Goal: Obtain resource: Obtain resource

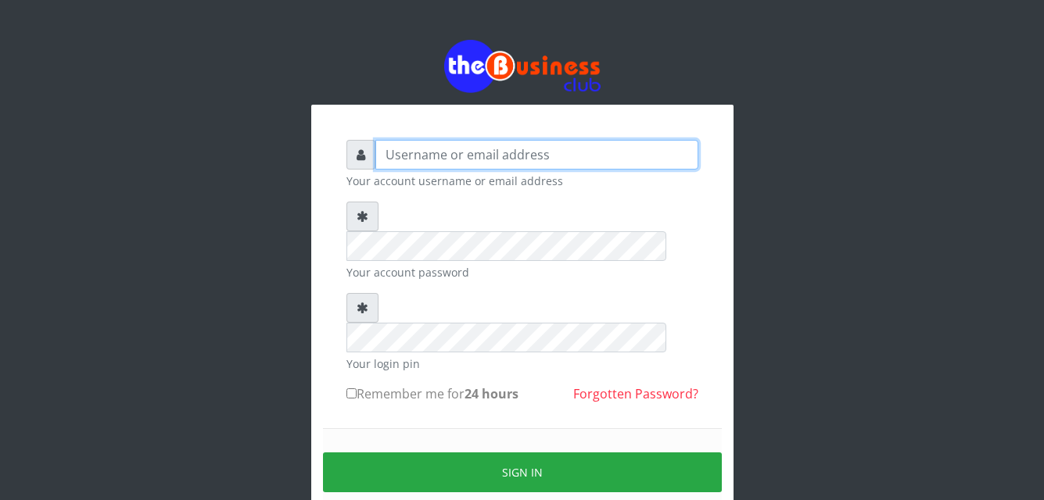
type input "[EMAIL_ADDRESS][DOMAIN_NAME]"
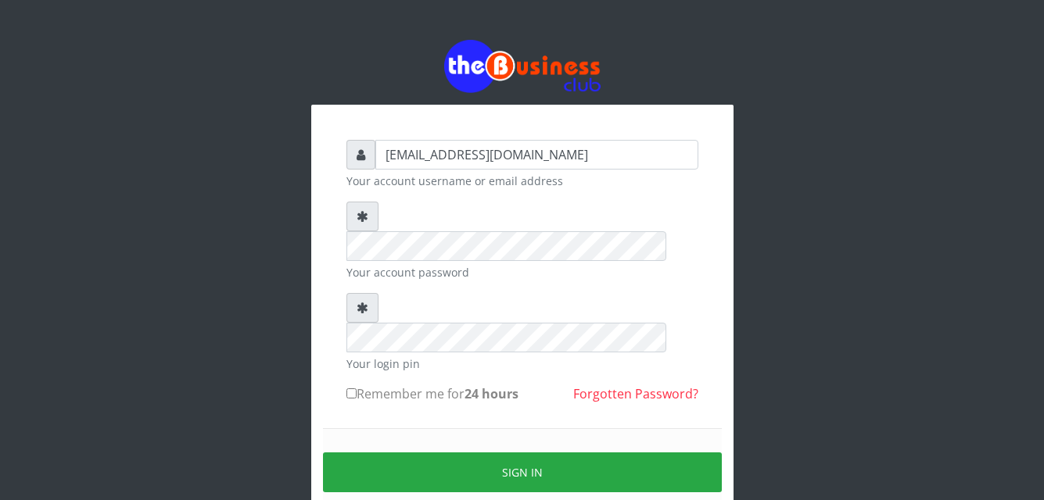
click at [349, 389] on input "Remember me for 24 hours" at bounding box center [351, 394] width 10 height 10
checkbox input "true"
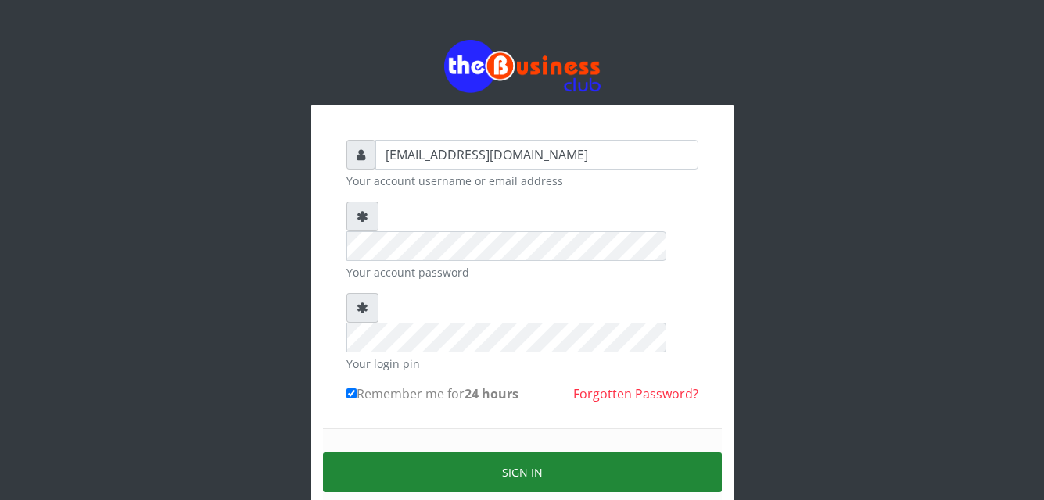
click at [514, 453] on button "Sign in" at bounding box center [522, 473] width 399 height 40
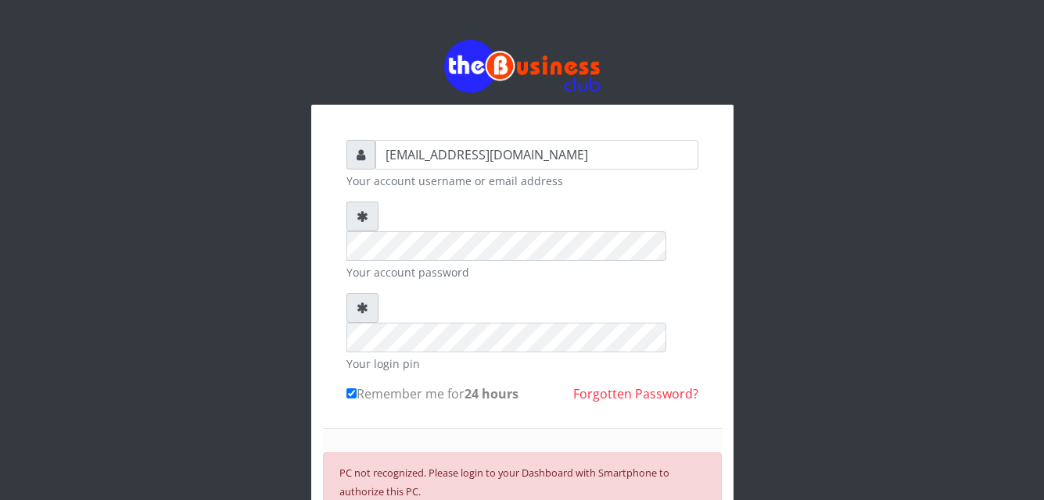
click at [217, 142] on div "azorolove740@gmail.com Your account username or email address Your account pass…" at bounding box center [522, 364] width 891 height 729
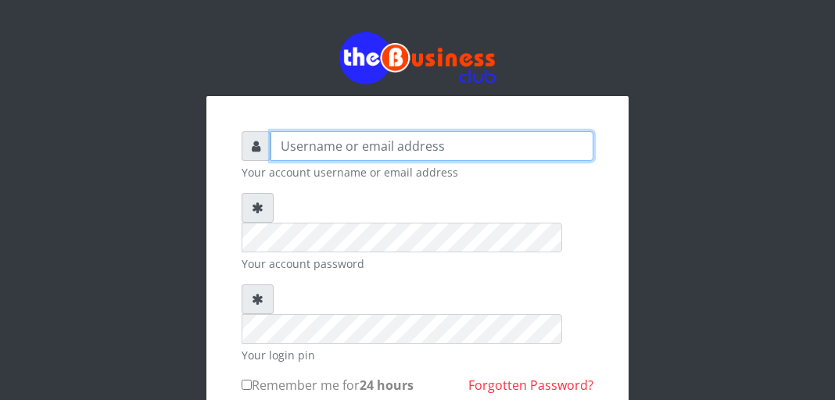
type input "[EMAIL_ADDRESS][DOMAIN_NAME]"
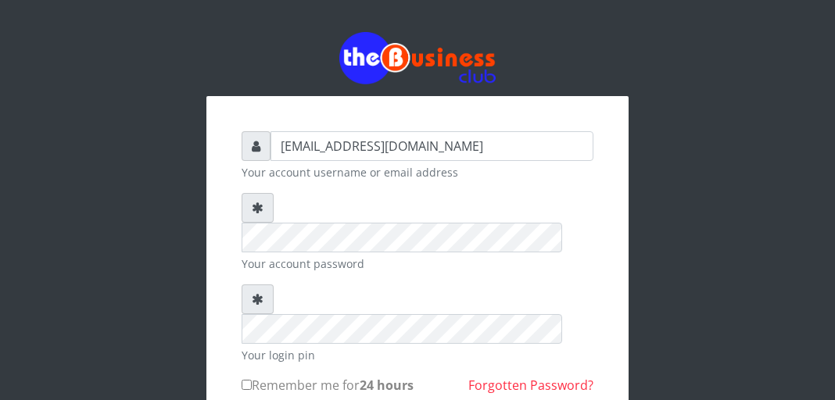
click at [245, 380] on input "Remember me for 24 hours" at bounding box center [247, 385] width 10 height 10
click at [242, 380] on input "Remember me for 24 hours" at bounding box center [247, 385] width 10 height 10
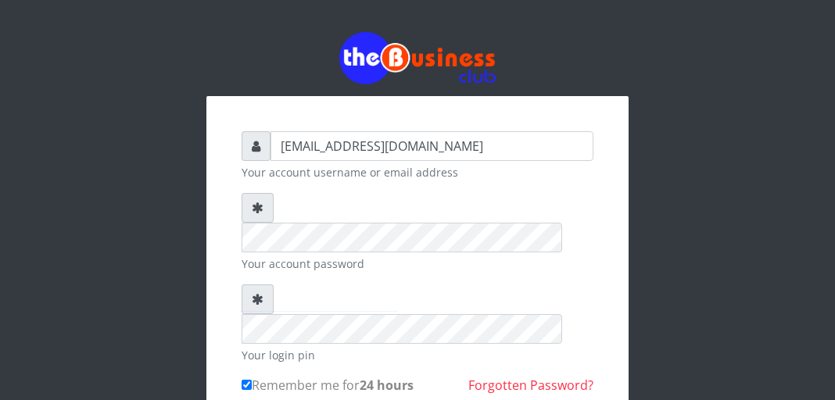
click at [245, 380] on input "Remember me for 24 hours" at bounding box center [247, 385] width 10 height 10
click at [242, 380] on input "Remember me for 24 hours" at bounding box center [247, 385] width 10 height 10
checkbox input "true"
click at [276, 376] on div "Remember me for 24 hours Forgotten Password?" at bounding box center [418, 388] width 352 height 25
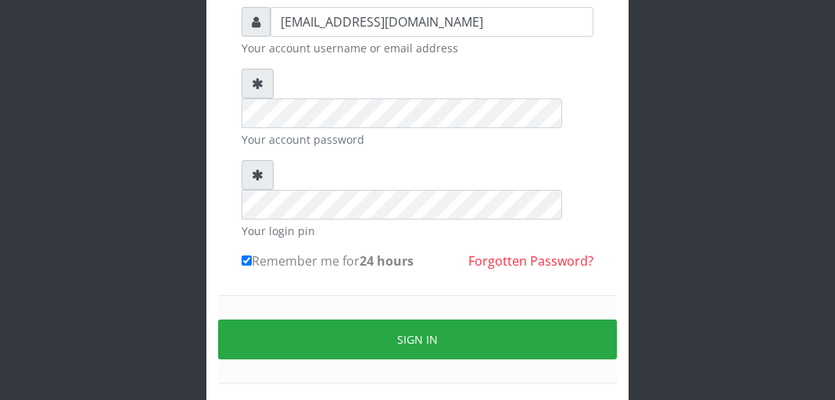
scroll to position [145, 0]
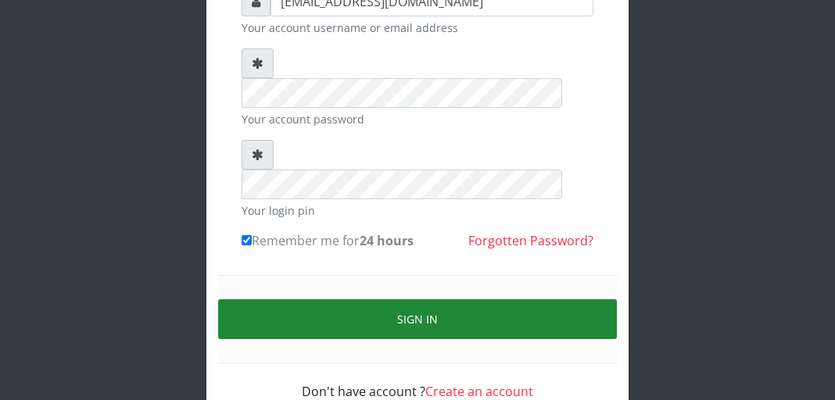
click at [423, 299] on button "Sign in" at bounding box center [417, 319] width 399 height 40
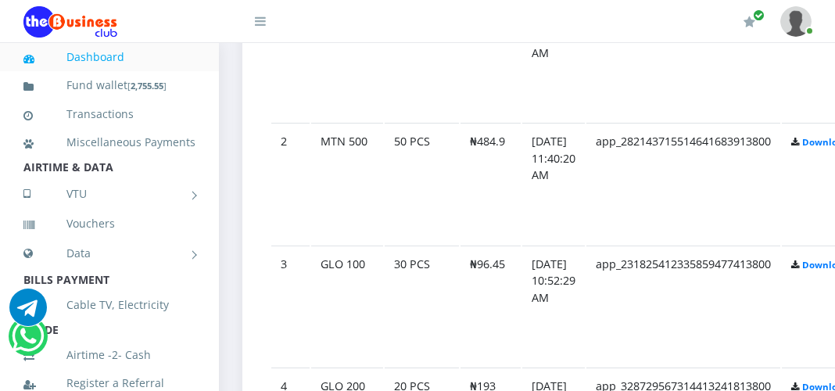
scroll to position [963, 0]
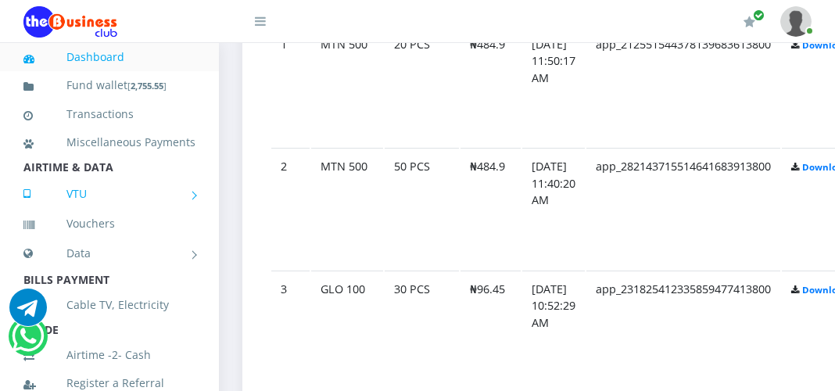
click at [185, 213] on link "VTU" at bounding box center [109, 193] width 172 height 39
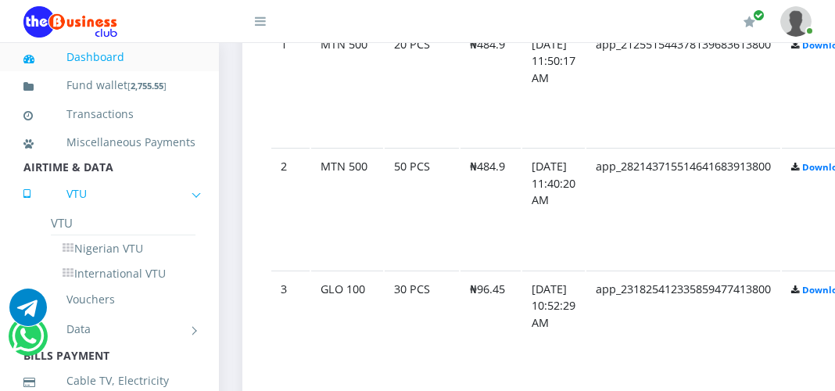
click at [185, 213] on link "VTU" at bounding box center [109, 193] width 172 height 39
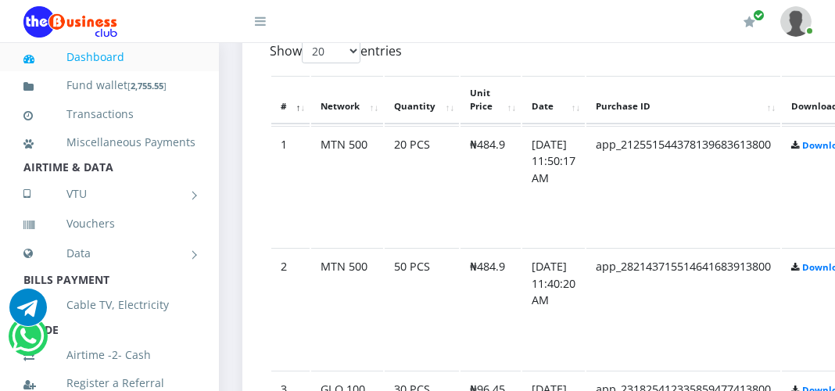
scroll to position [1205, 0]
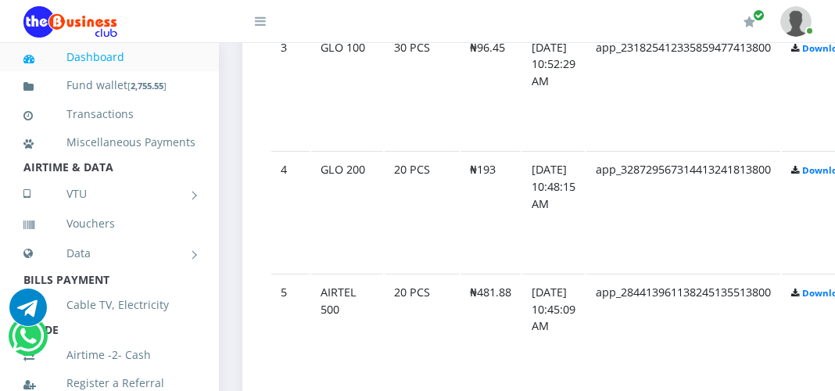
drag, startPoint x: 769, startPoint y: 105, endPoint x: 738, endPoint y: 109, distance: 31.6
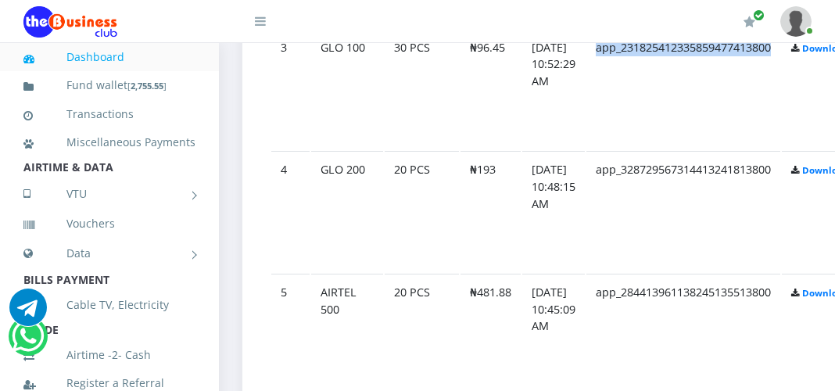
drag, startPoint x: 738, startPoint y: 110, endPoint x: 798, endPoint y: 104, distance: 60.5
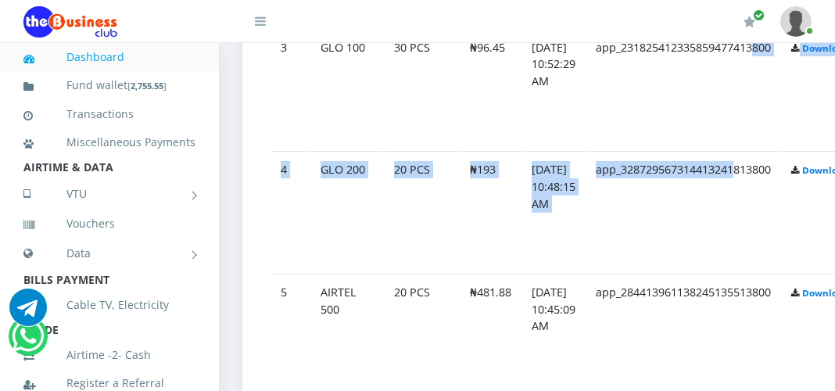
drag, startPoint x: 756, startPoint y: 190, endPoint x: 776, endPoint y: 133, distance: 60.3
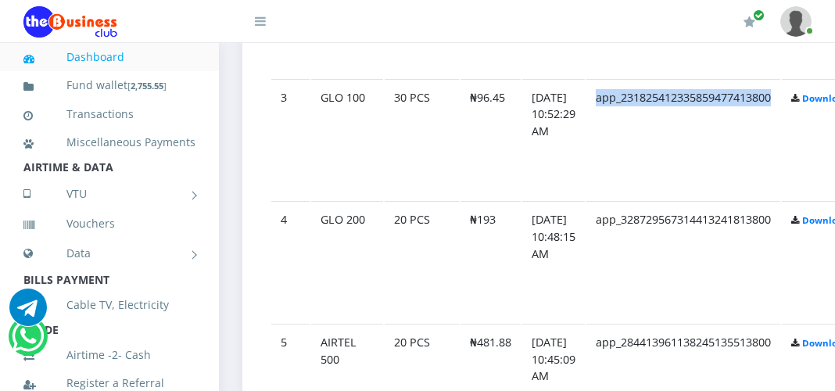
scroll to position [1130, 0]
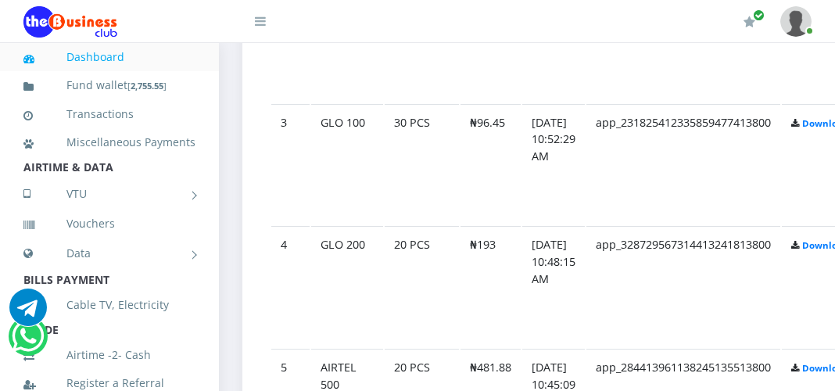
click at [626, 102] on td "app_328729567314413241813800" at bounding box center [683, 41] width 194 height 121
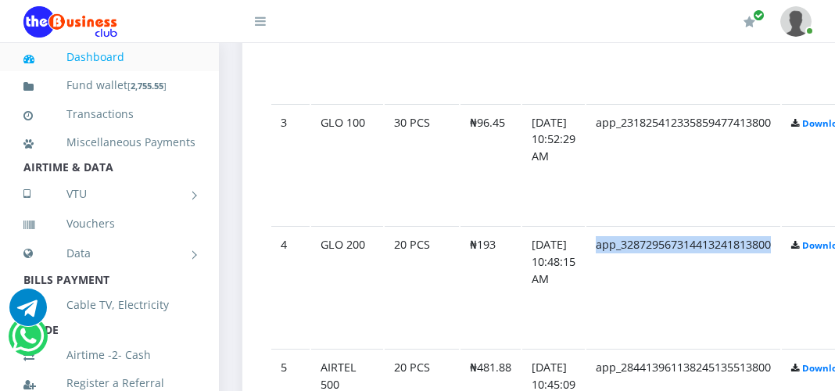
click at [626, 102] on td "app_328729567314413241813800" at bounding box center [683, 41] width 194 height 121
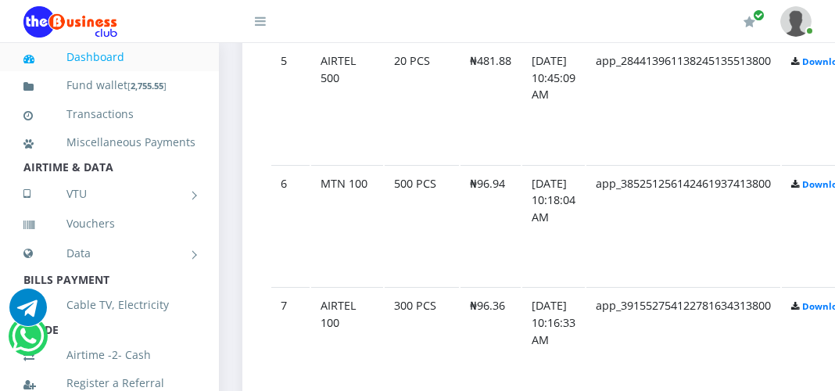
scroll to position [1471, 0]
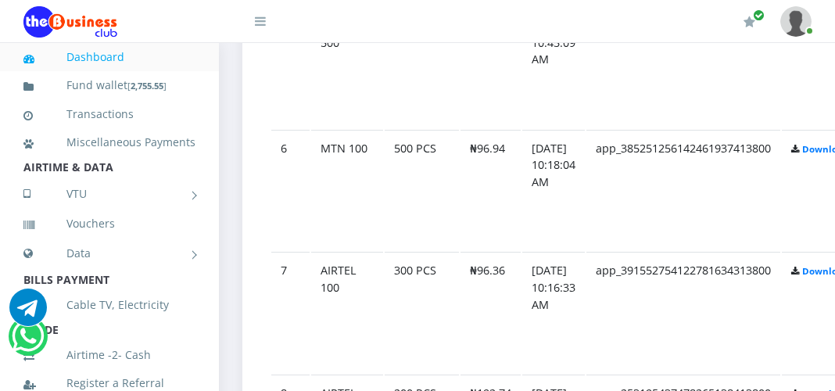
drag, startPoint x: 669, startPoint y: 180, endPoint x: 631, endPoint y: 184, distance: 38.5
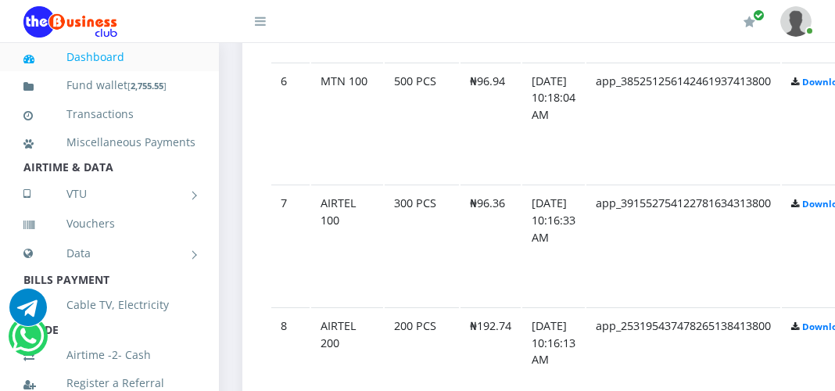
scroll to position [1546, 0]
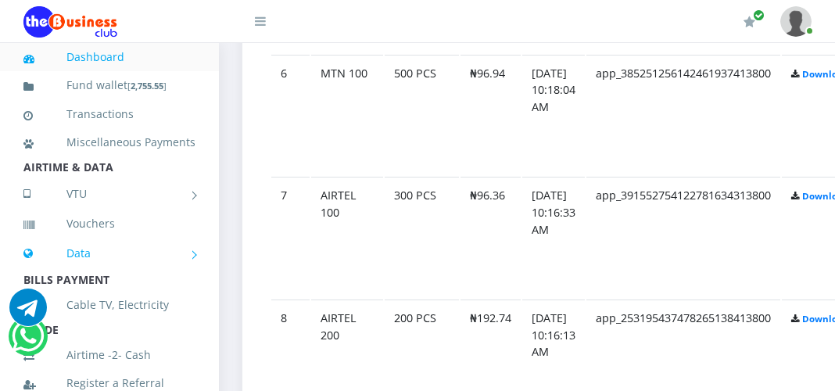
click at [187, 273] on link "Data" at bounding box center [109, 253] width 172 height 39
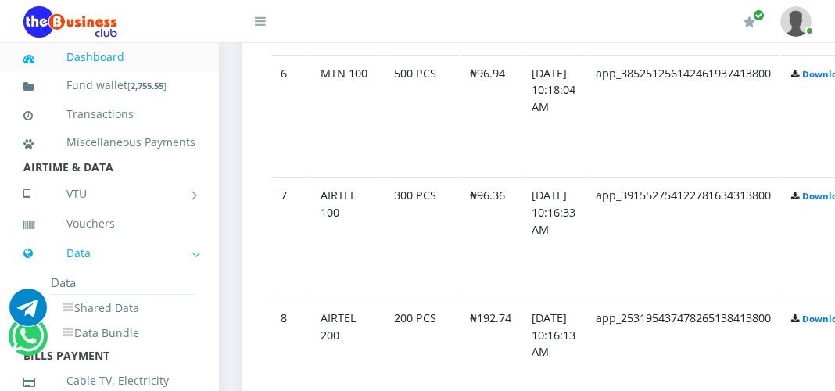
click at [187, 273] on link "Data" at bounding box center [109, 253] width 172 height 39
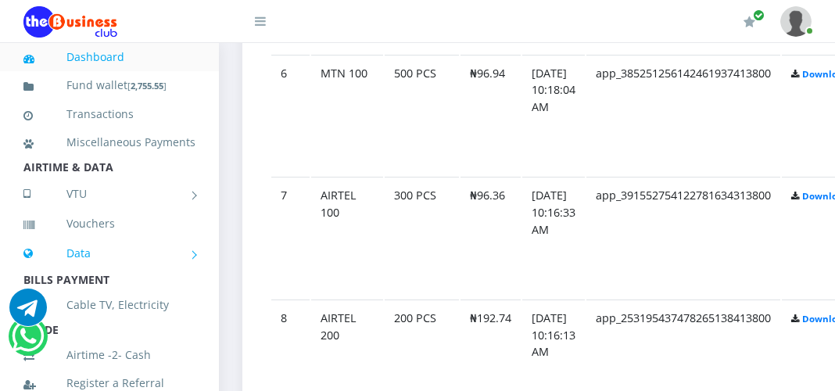
click at [187, 273] on link "Data" at bounding box center [109, 253] width 172 height 39
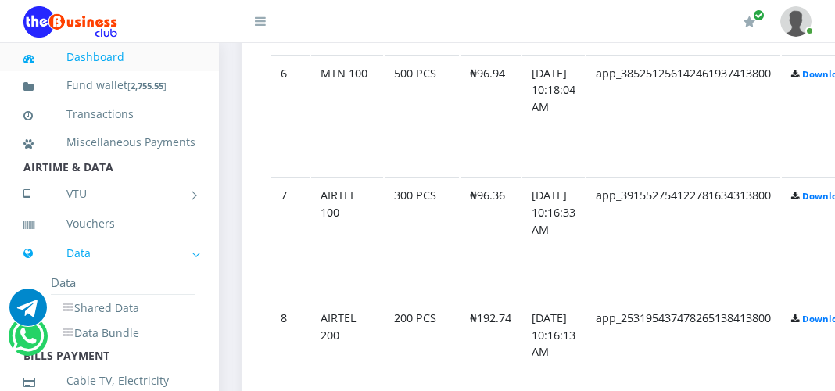
click at [186, 273] on link "Data" at bounding box center [109, 253] width 172 height 39
click at [187, 273] on link "Data" at bounding box center [109, 253] width 172 height 39
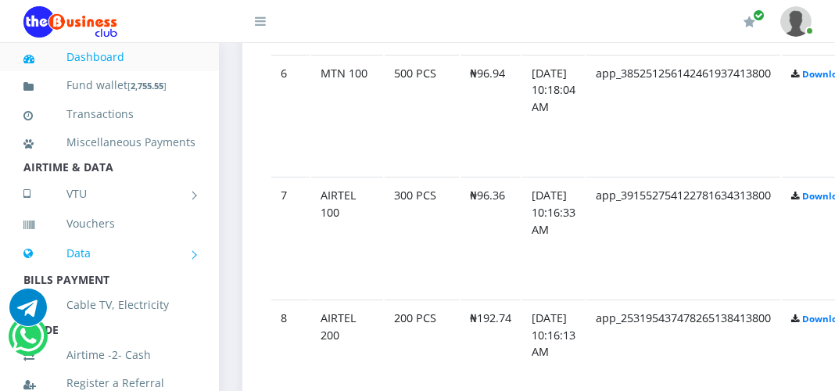
click at [187, 269] on li "Data Data Shared Data Data Bundle" at bounding box center [109, 253] width 219 height 31
drag, startPoint x: 187, startPoint y: 277, endPoint x: 185, endPoint y: 228, distance: 48.5
click at [187, 213] on link "VTU" at bounding box center [109, 193] width 172 height 39
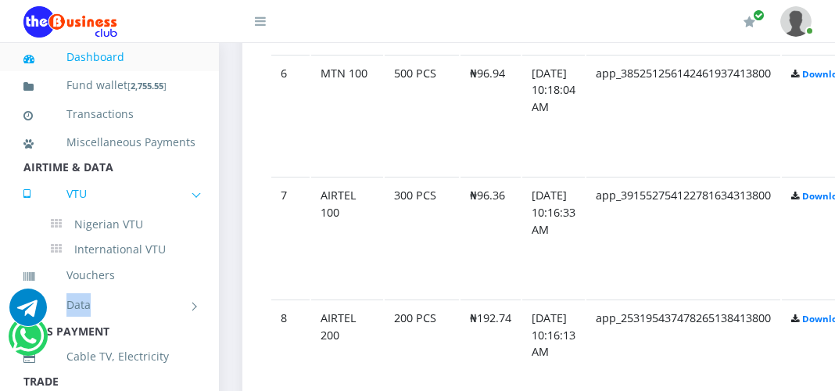
click at [187, 213] on link "VTU" at bounding box center [109, 193] width 172 height 39
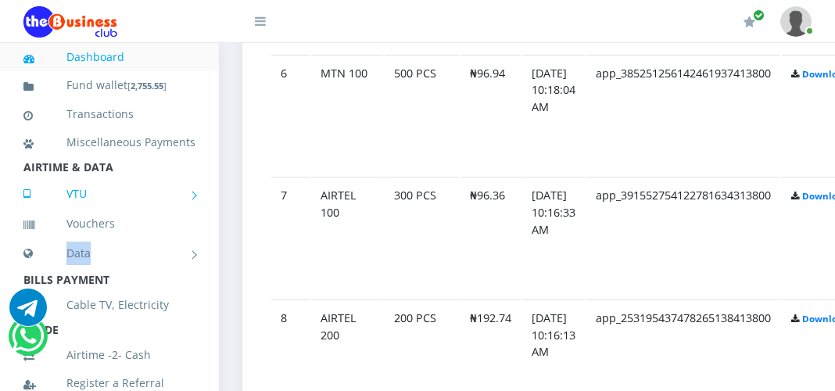
click at [187, 213] on link "VTU" at bounding box center [109, 193] width 172 height 39
click at [185, 213] on link "VTU" at bounding box center [109, 193] width 172 height 39
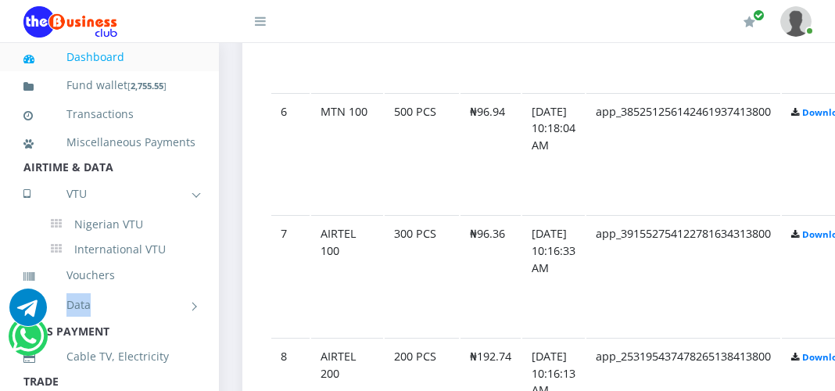
scroll to position [1496, 0]
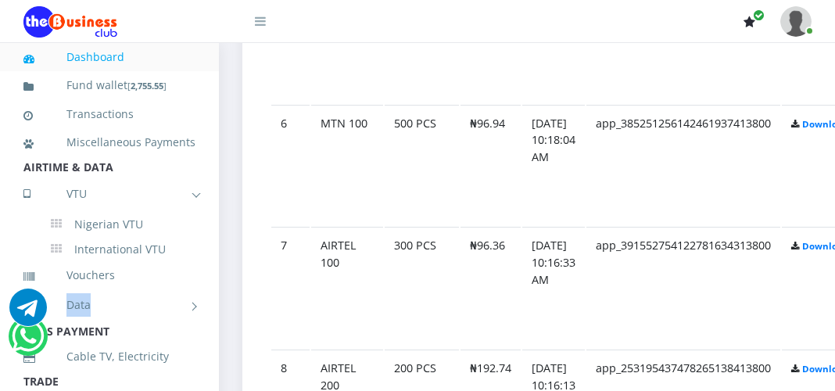
click at [759, 16] on icon "button" at bounding box center [759, 15] width 10 height 12
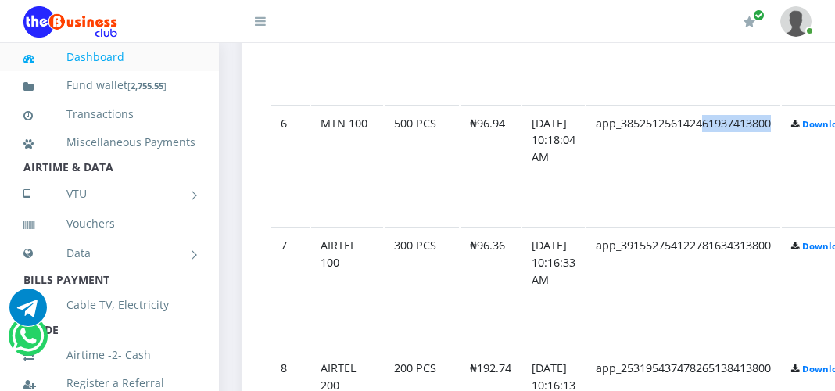
drag, startPoint x: 723, startPoint y: 156, endPoint x: 794, endPoint y: 185, distance: 77.1
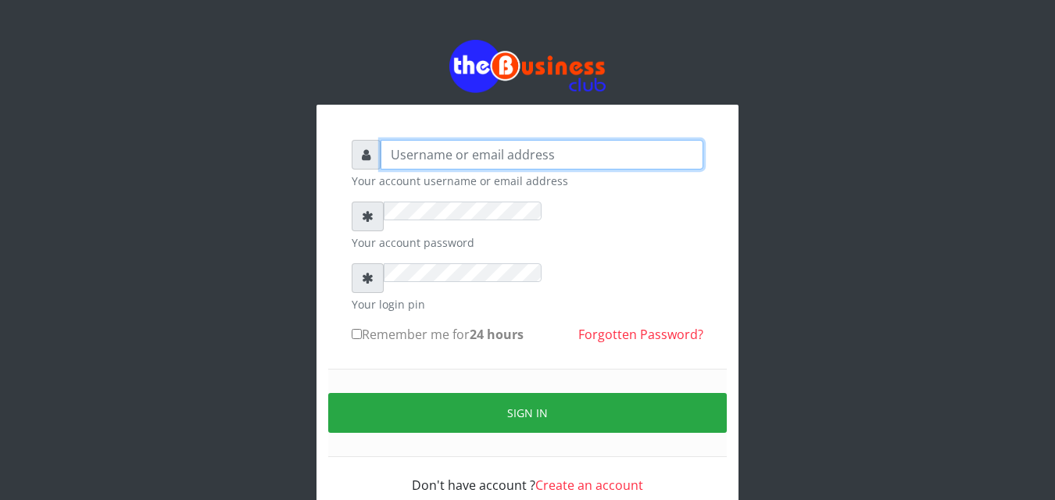
type input "[EMAIL_ADDRESS][DOMAIN_NAME]"
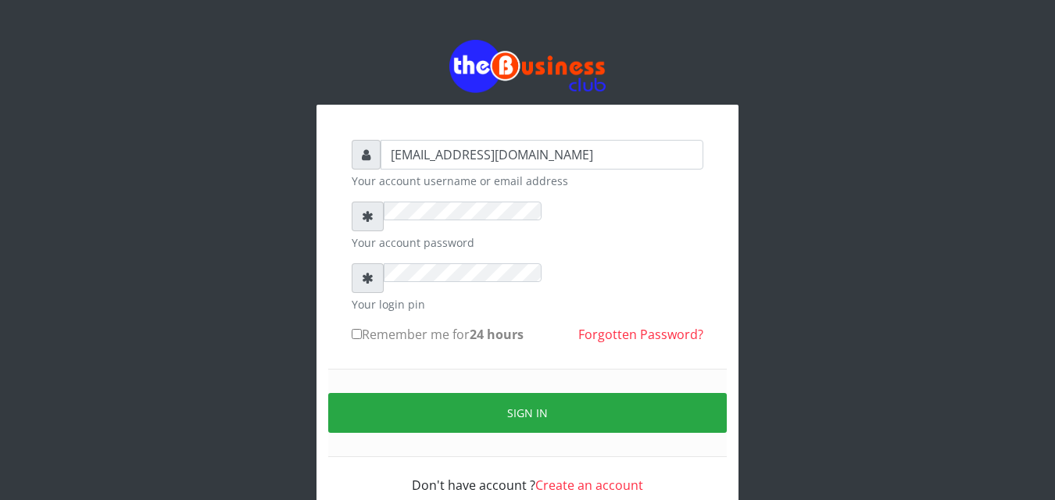
click at [352, 329] on input "Remember me for 24 hours" at bounding box center [357, 334] width 10 height 10
checkbox input "true"
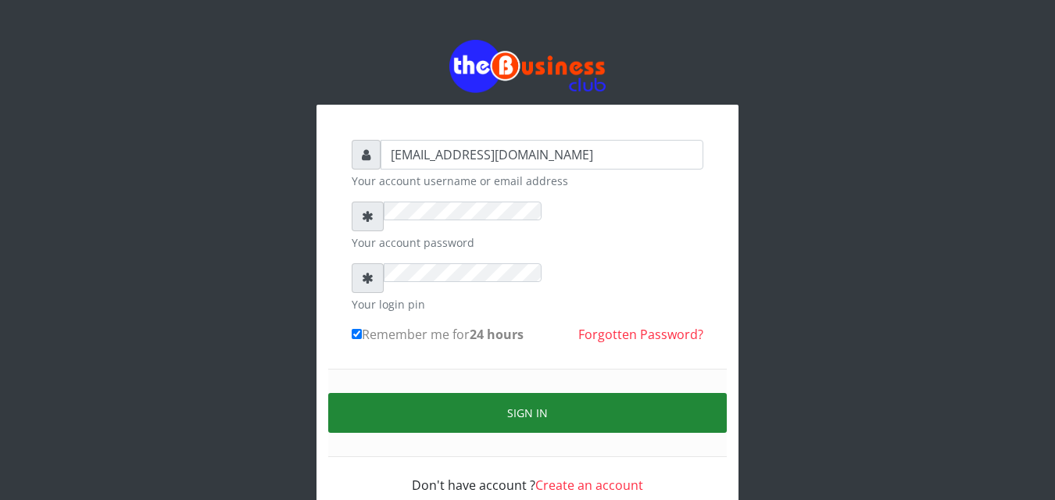
click at [328, 393] on button "Sign in" at bounding box center [527, 413] width 399 height 40
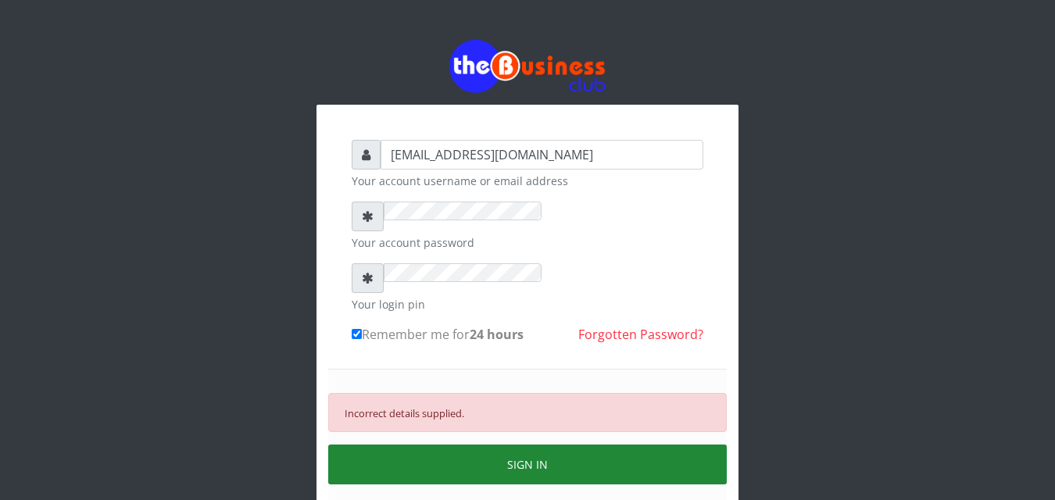
click at [328, 445] on button "SIGN IN" at bounding box center [527, 465] width 399 height 40
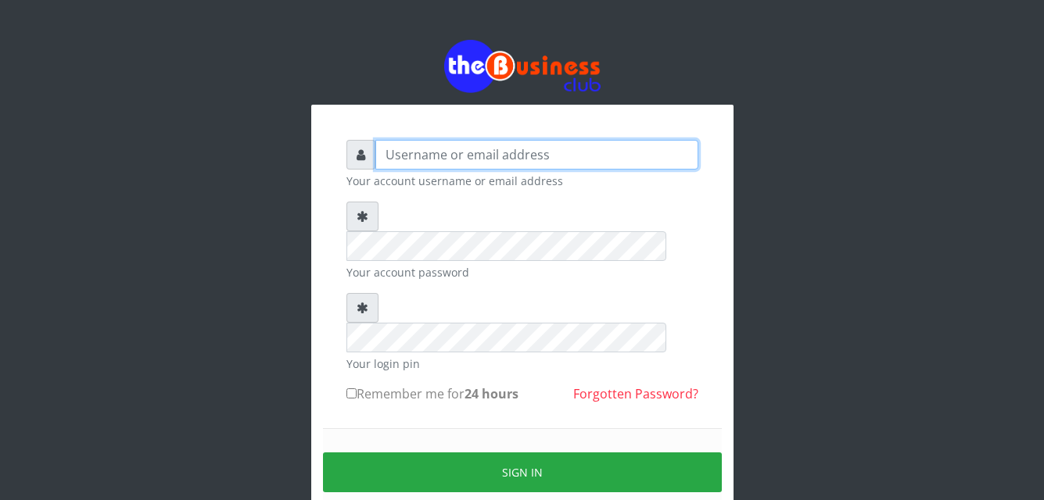
type input "azorolove740@gmail.com"
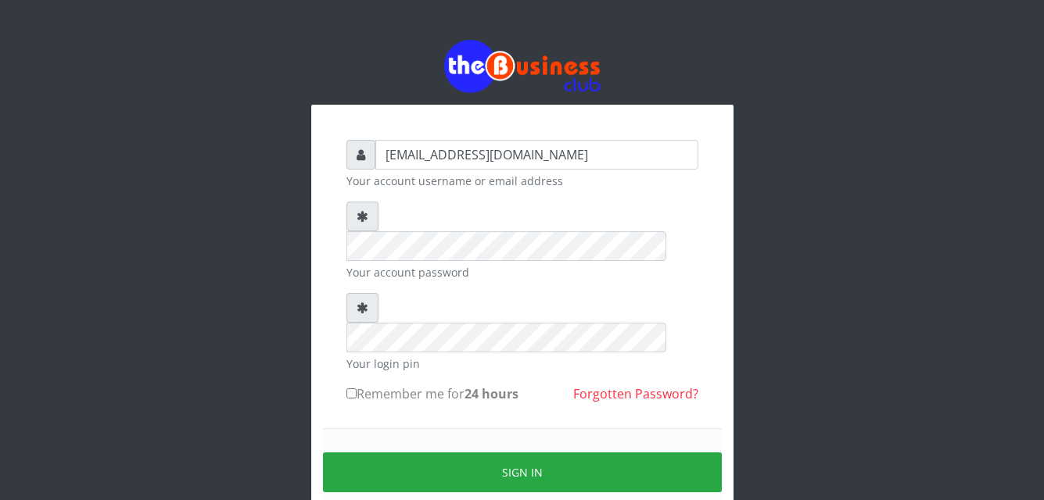
click at [350, 389] on input "Remember me for 24 hours" at bounding box center [351, 394] width 10 height 10
checkbox input "true"
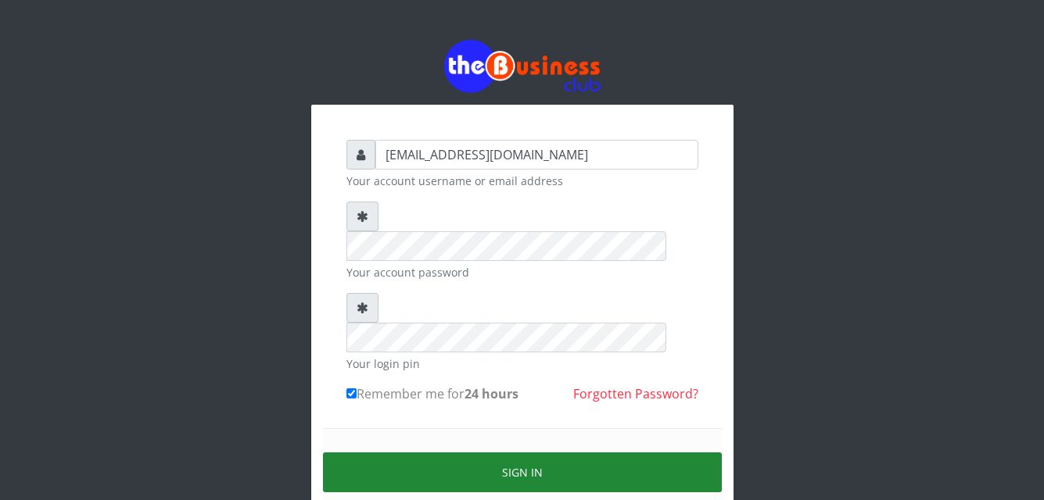
click at [514, 453] on button "Sign in" at bounding box center [522, 473] width 399 height 40
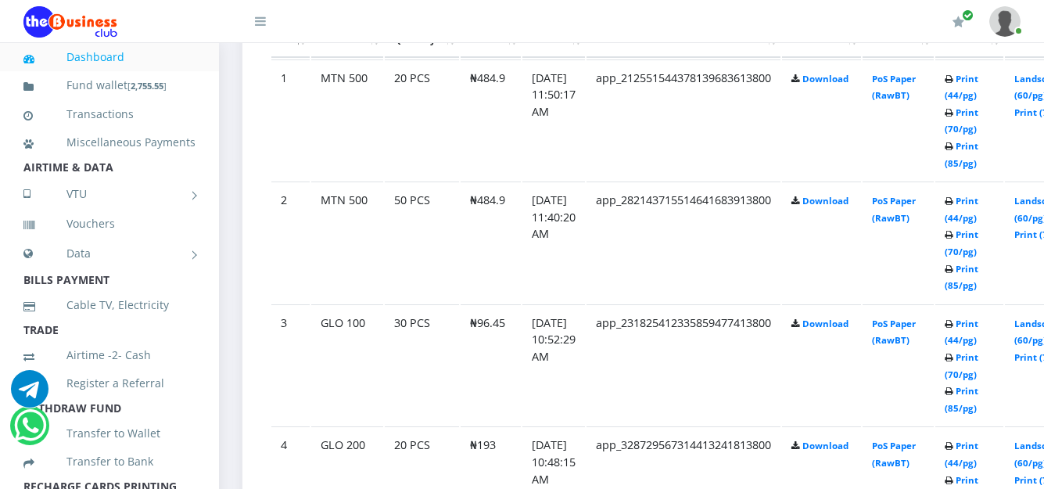
scroll to position [915, 0]
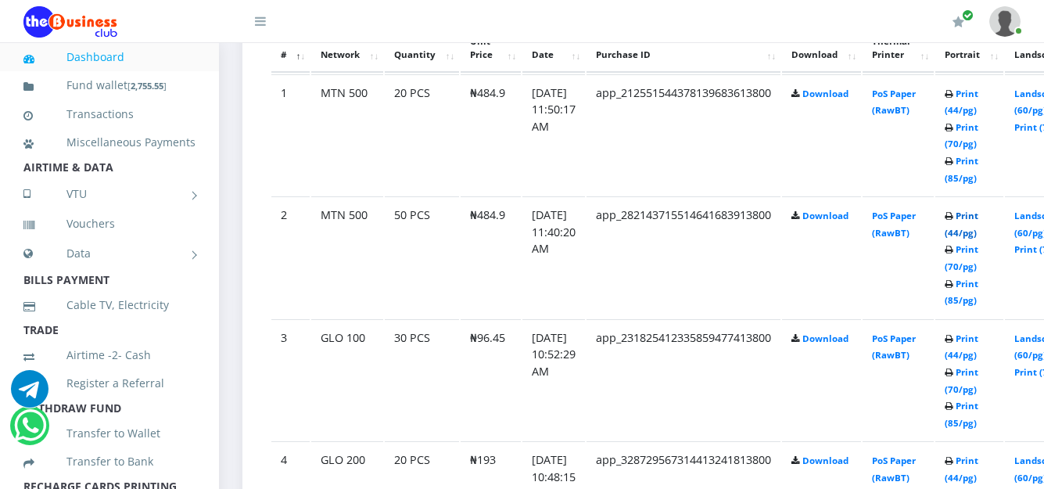
click at [978, 231] on link "Print (44/pg)" at bounding box center [961, 224] width 34 height 29
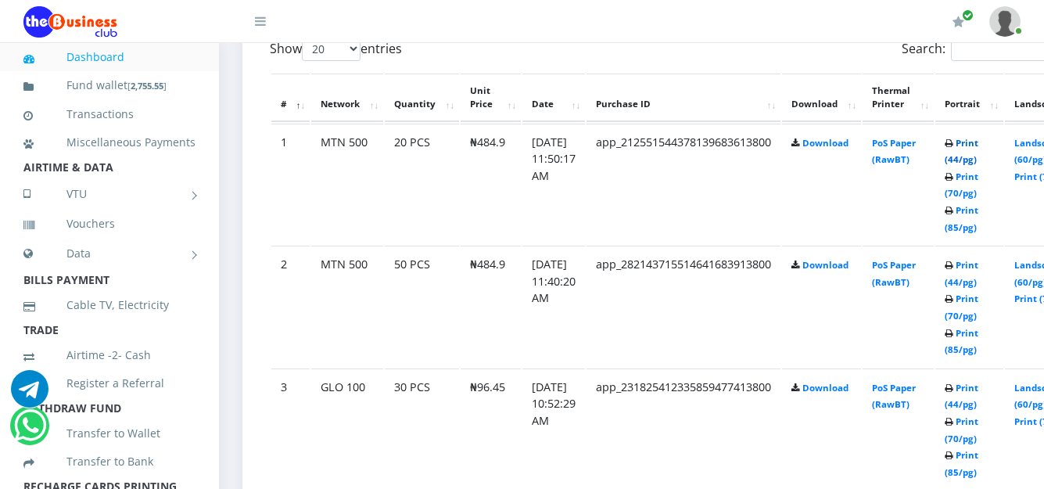
click at [978, 162] on link "Print (44/pg)" at bounding box center [961, 151] width 34 height 29
